Goal: Task Accomplishment & Management: Manage account settings

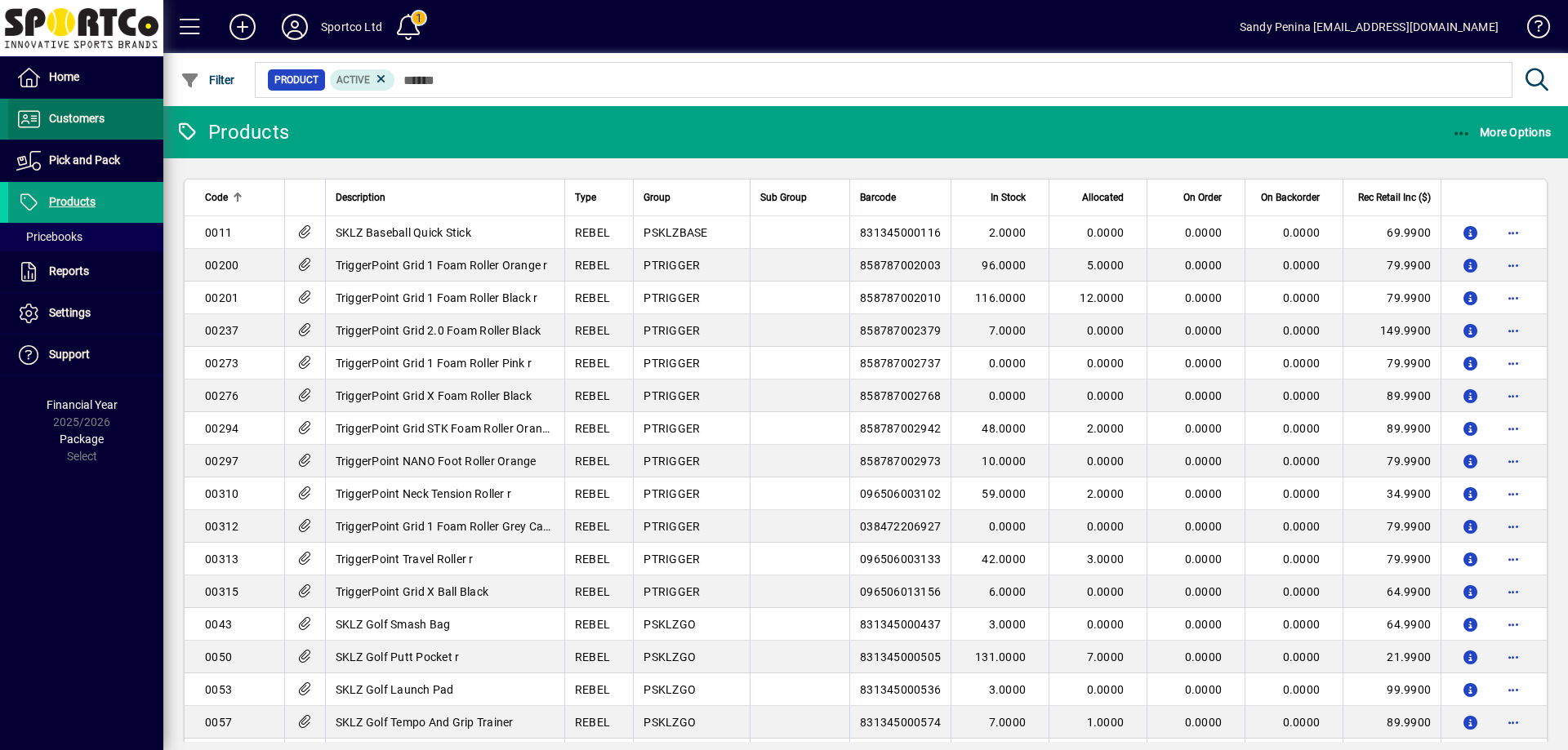
click at [97, 118] on span "Customers" at bounding box center [76, 119] width 56 height 13
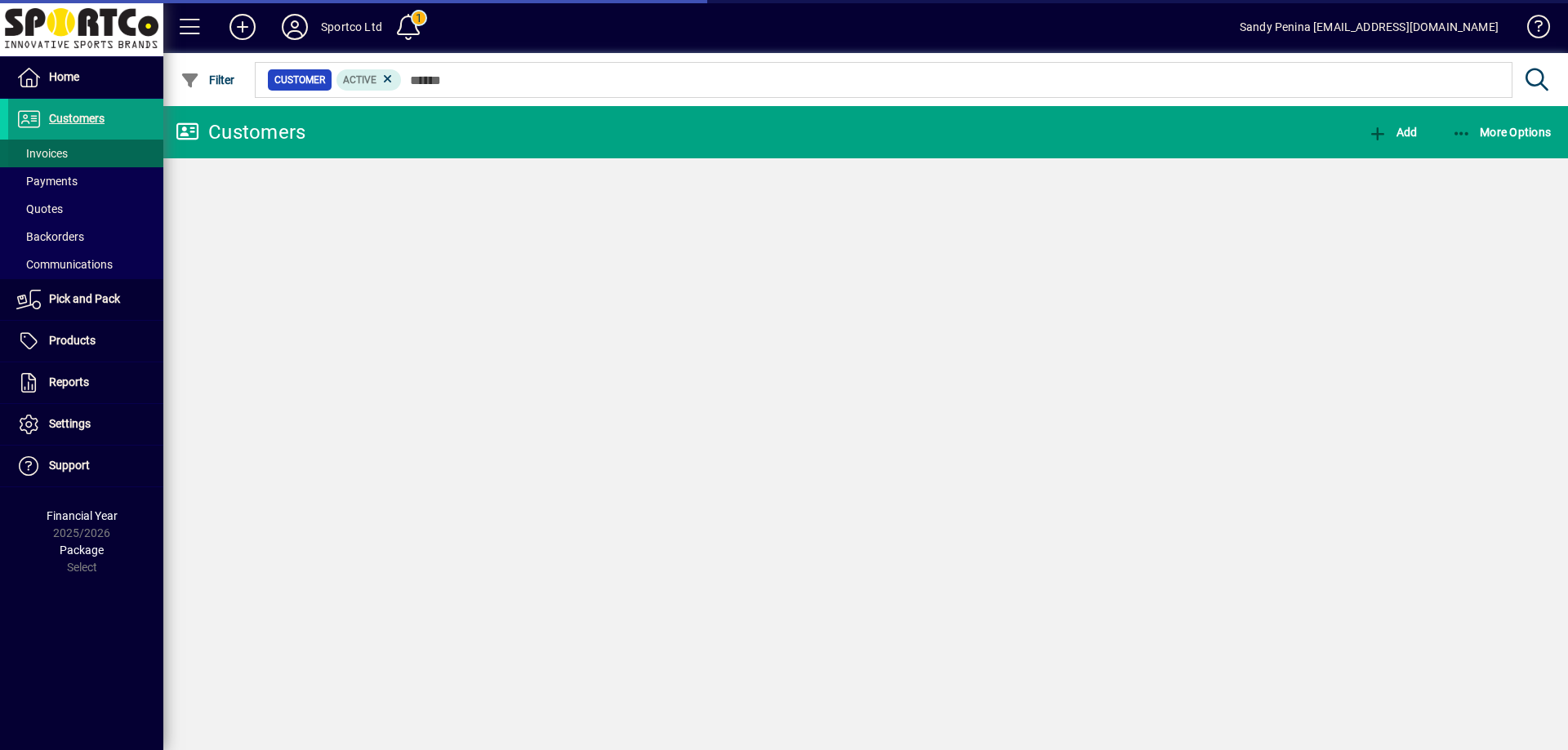
click at [52, 155] on span "Invoices" at bounding box center [42, 154] width 52 height 13
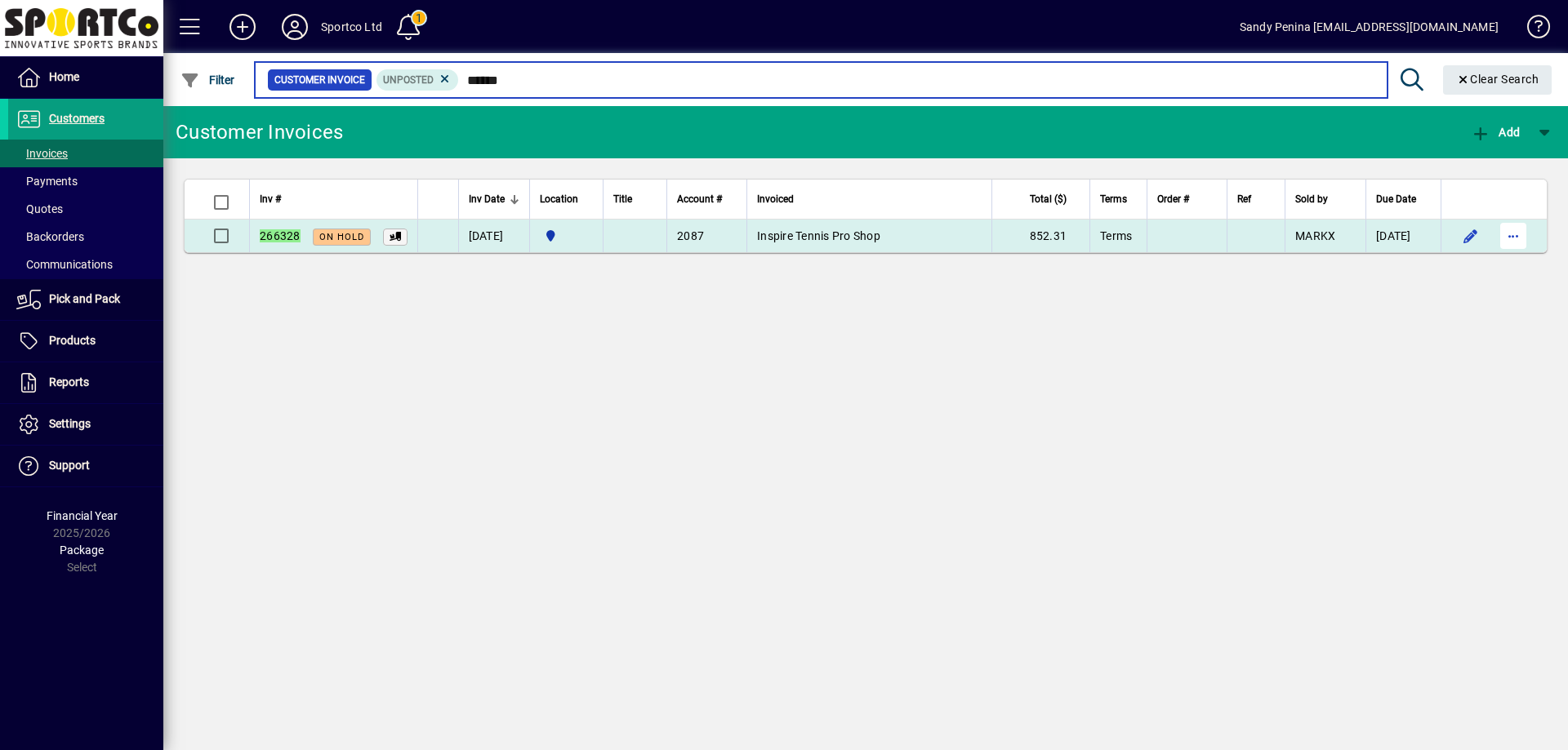
type input "******"
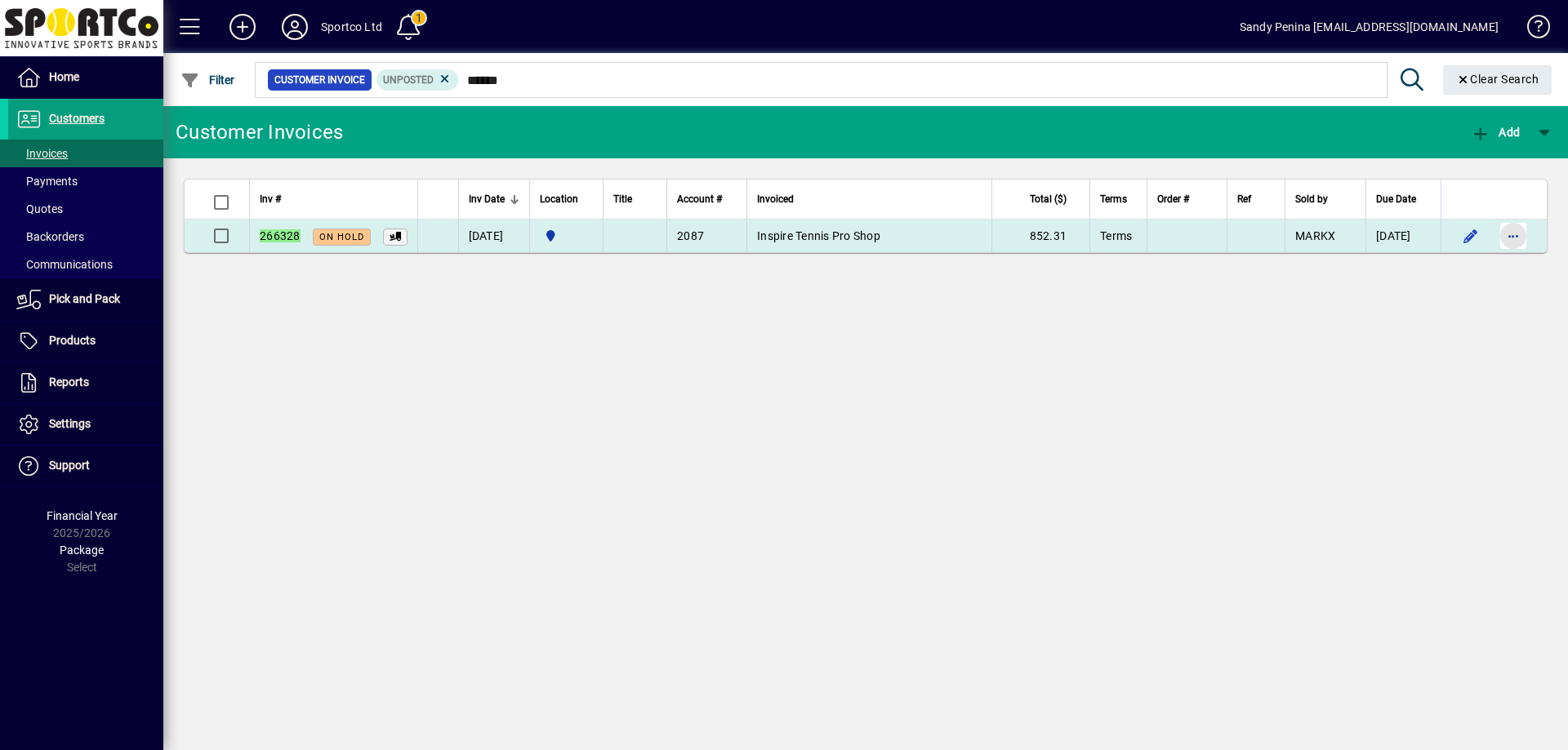
click at [1509, 236] on span "button" at bounding box center [1513, 235] width 39 height 39
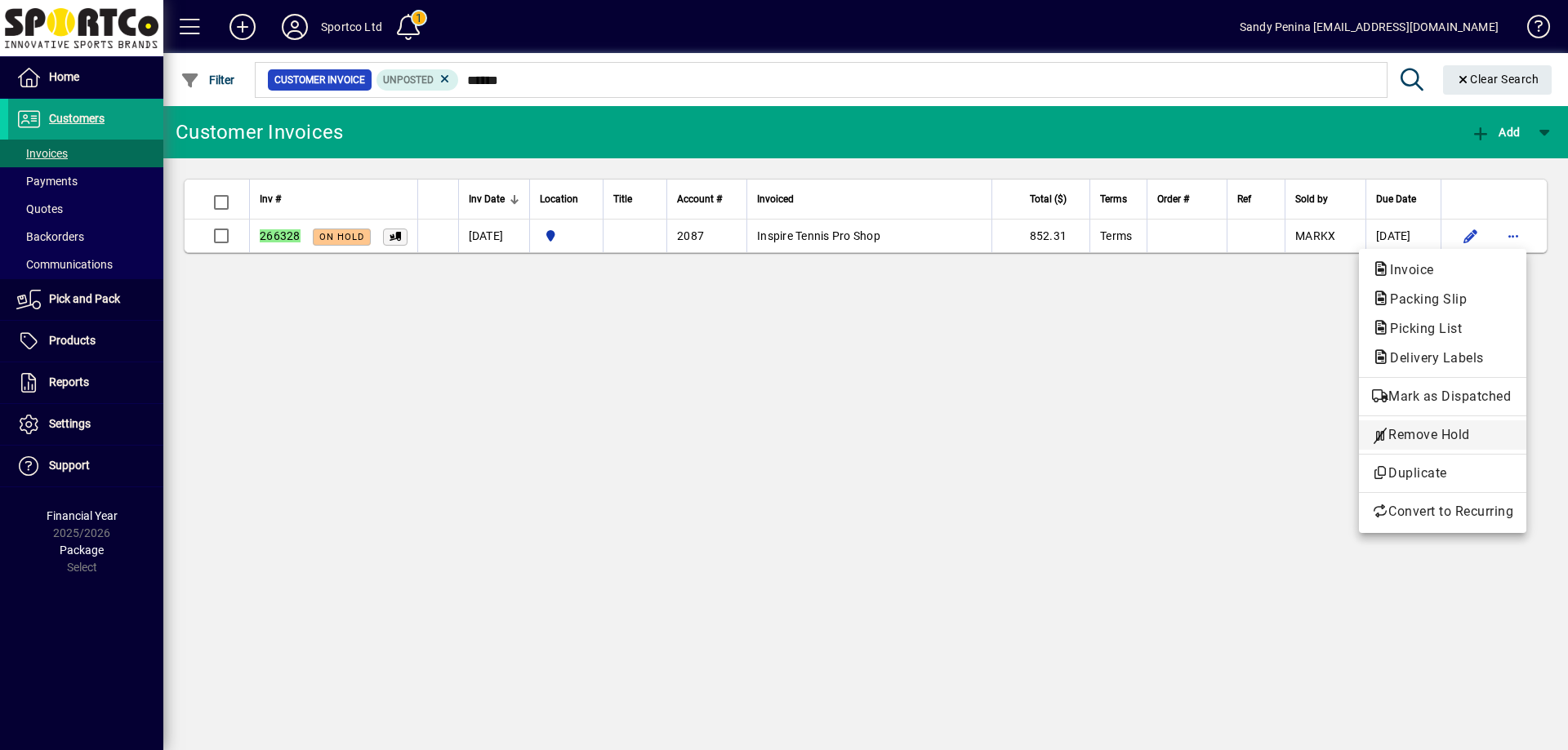
click at [1413, 440] on span "Remove Hold" at bounding box center [1443, 435] width 141 height 20
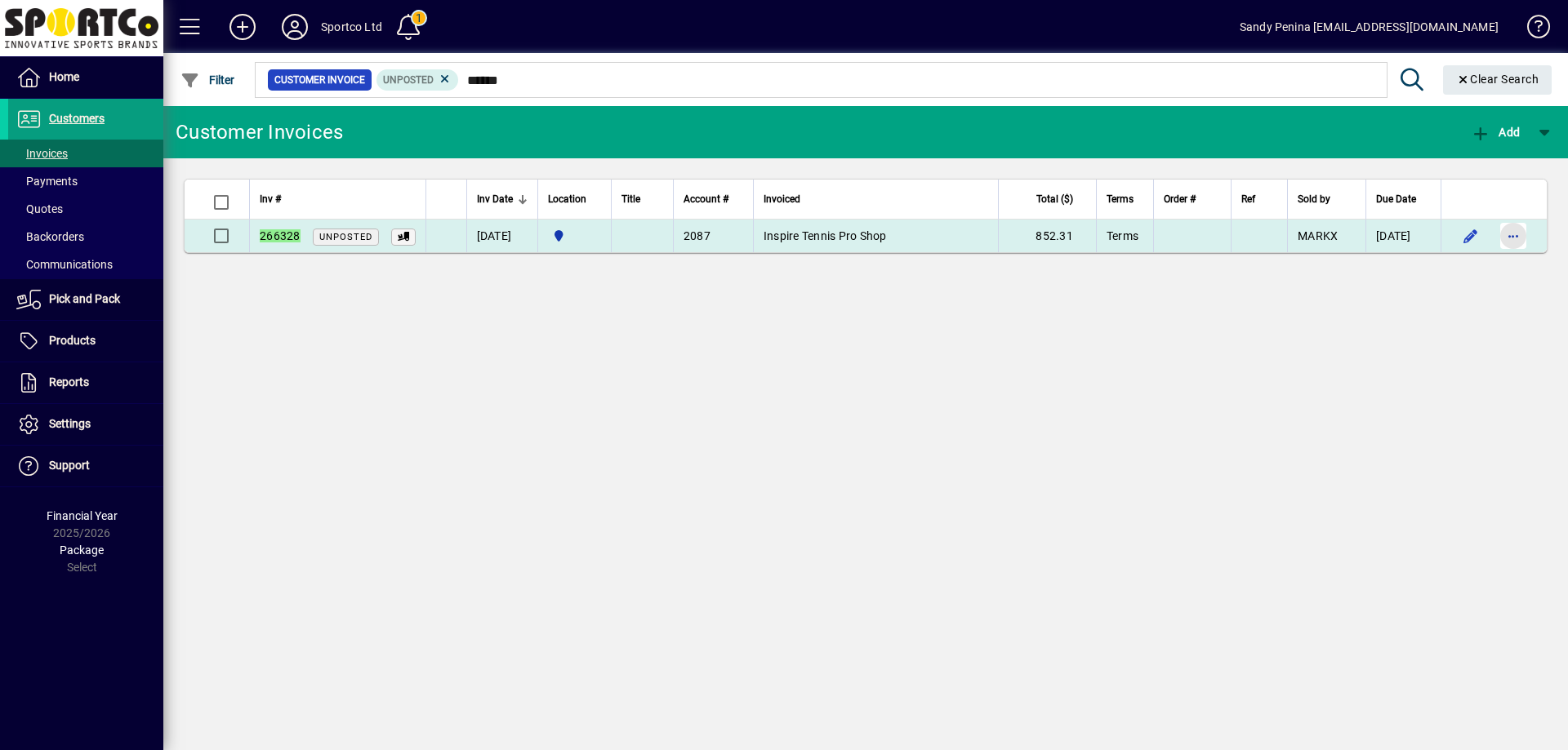
click at [1511, 233] on span "button" at bounding box center [1513, 235] width 39 height 39
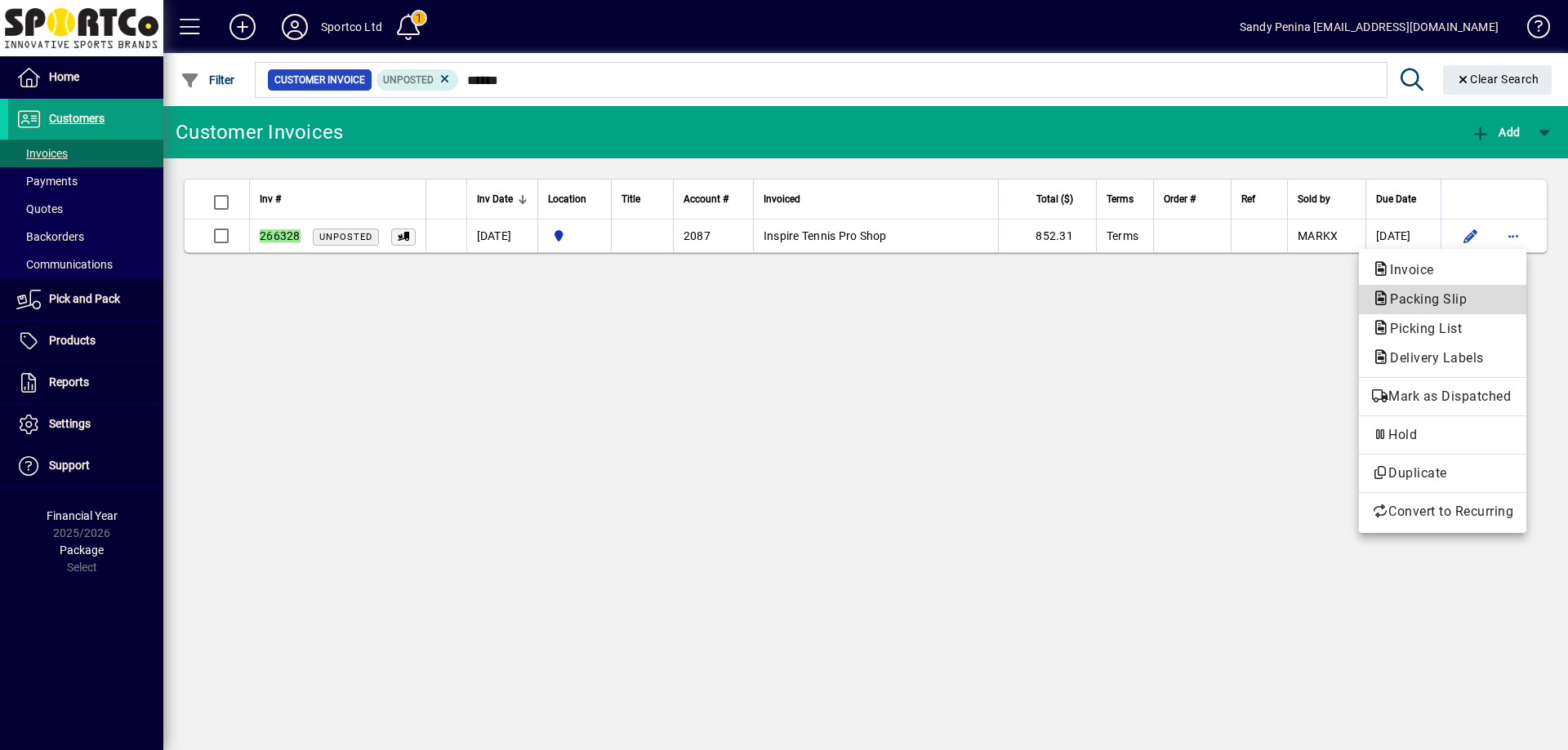
click at [1417, 297] on span "Packing Slip" at bounding box center [1423, 299] width 103 height 16
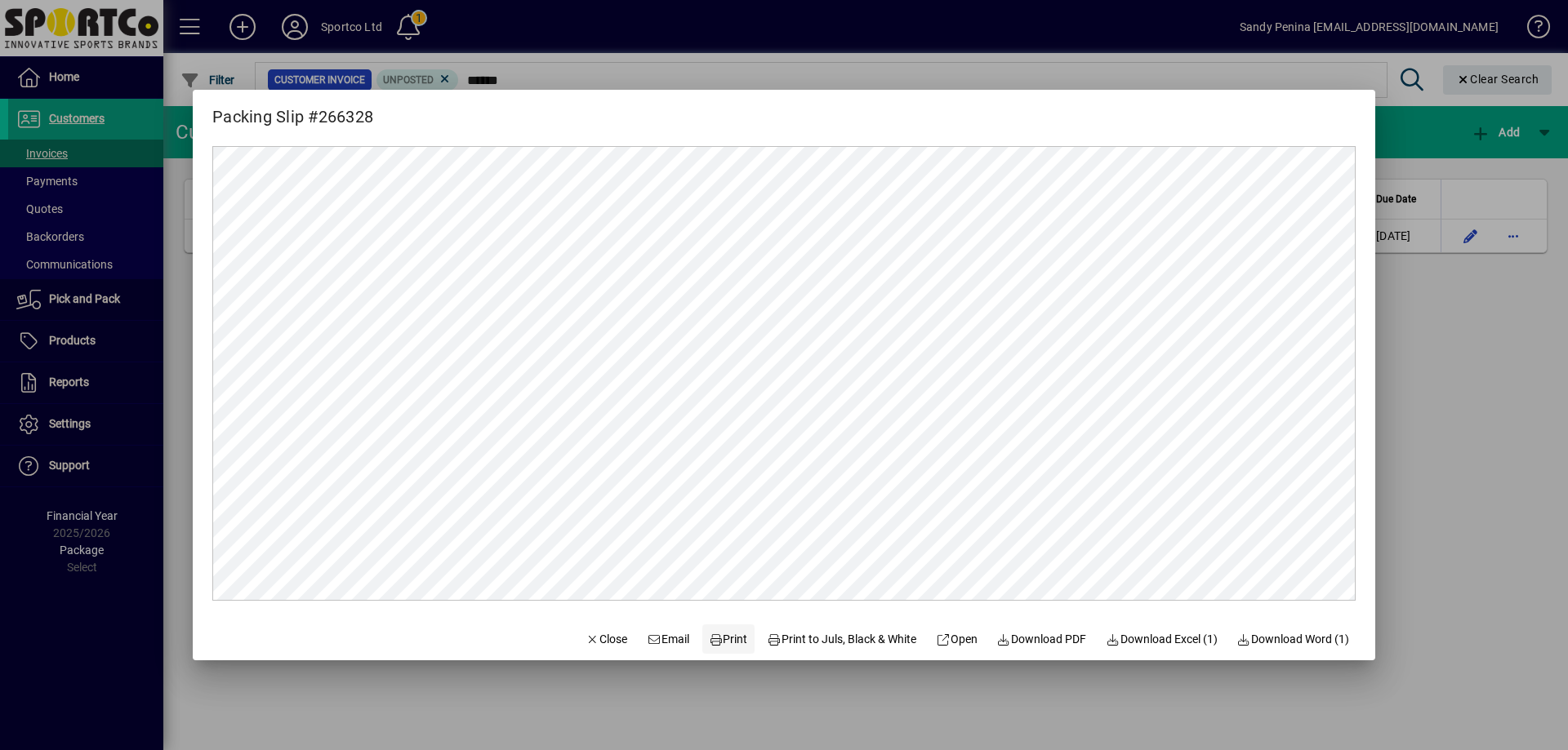
click at [716, 638] on span "Print" at bounding box center [728, 640] width 39 height 17
click at [717, 633] on span "Print" at bounding box center [728, 640] width 39 height 17
click at [595, 644] on span "Close" at bounding box center [607, 640] width 42 height 17
